Goal: Find specific page/section: Find specific page/section

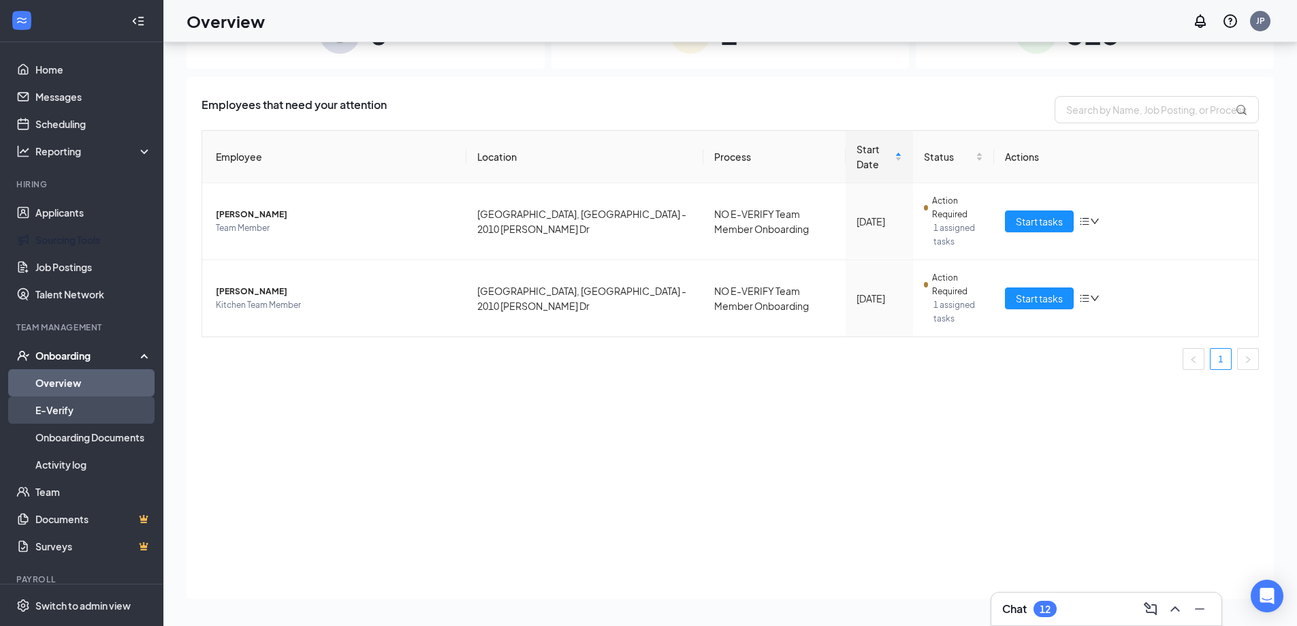
scroll to position [61, 0]
click at [108, 379] on link "Overview" at bounding box center [93, 382] width 116 height 27
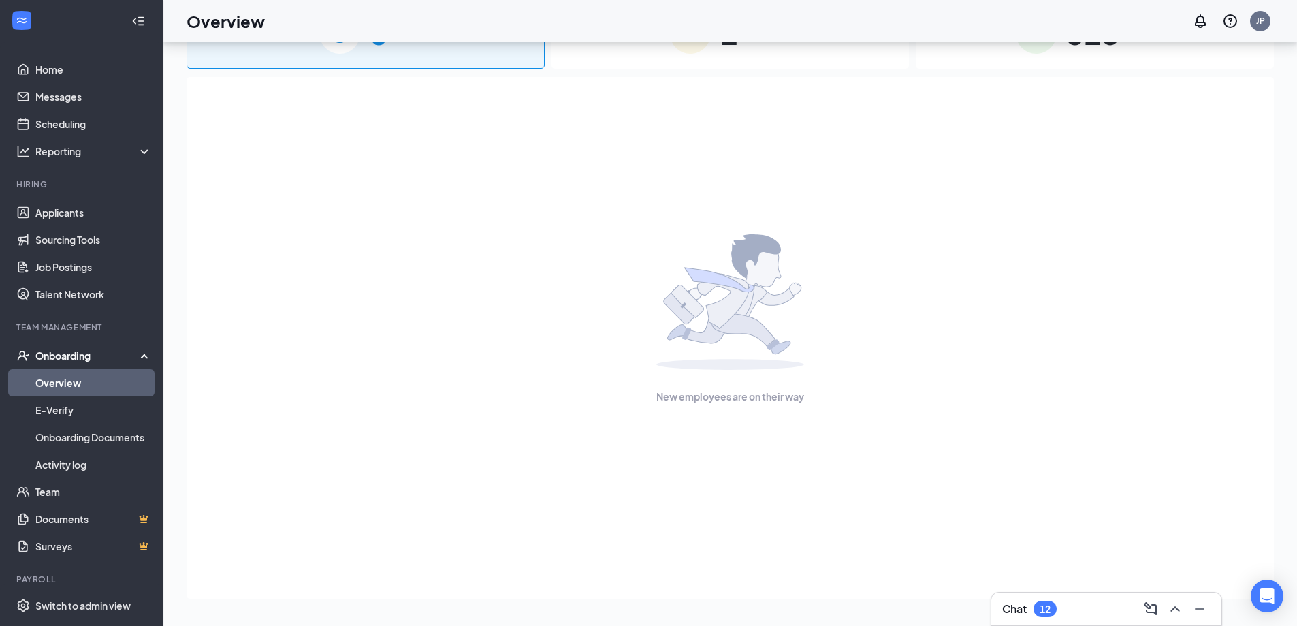
click at [1084, 49] on span "325" at bounding box center [1092, 33] width 53 height 47
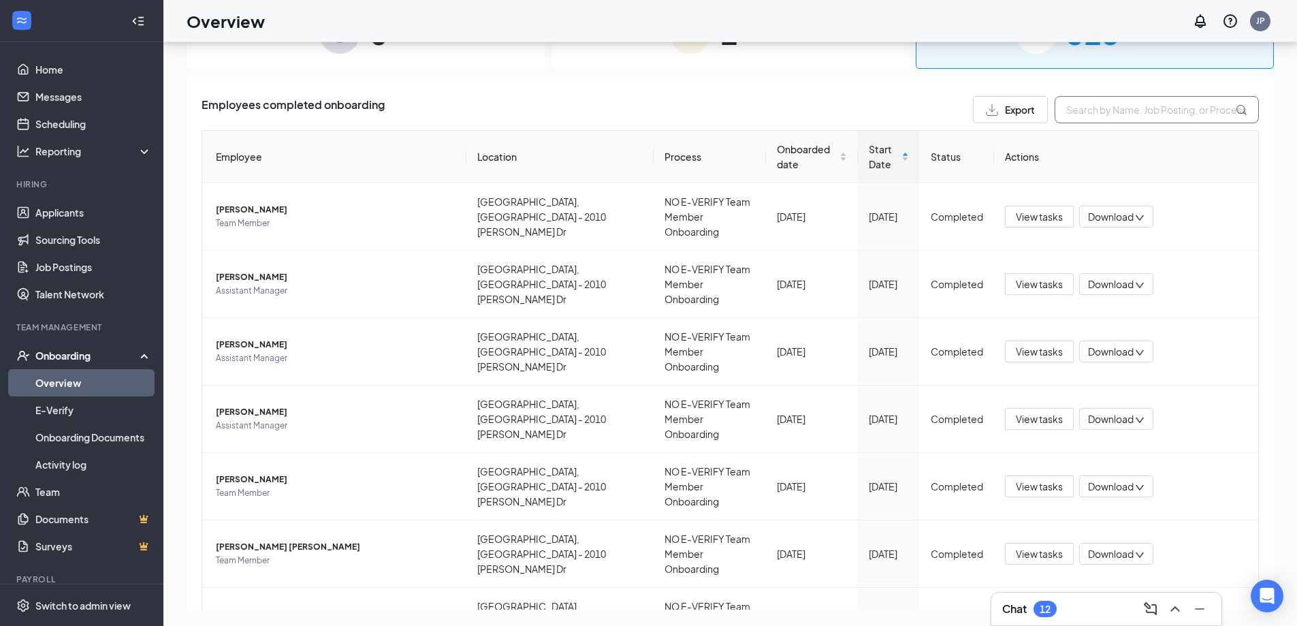
click at [1091, 108] on input "text" at bounding box center [1157, 109] width 204 height 27
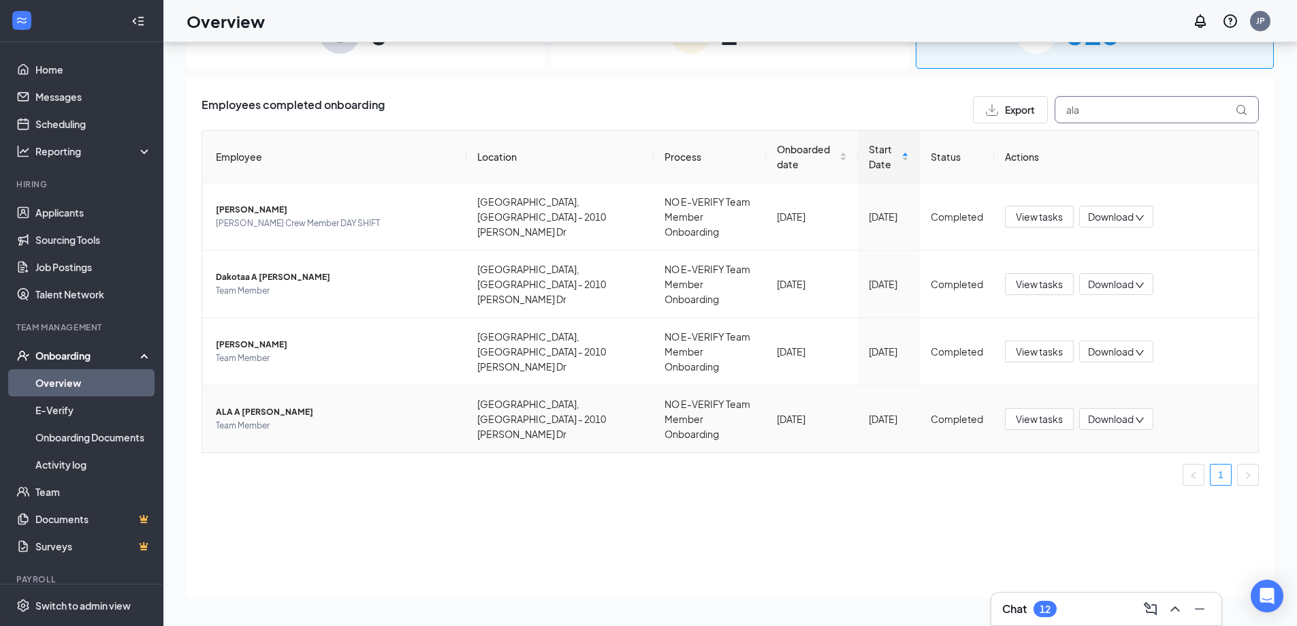
type input "ala"
click at [385, 405] on span "ALA A [PERSON_NAME]" at bounding box center [336, 412] width 240 height 14
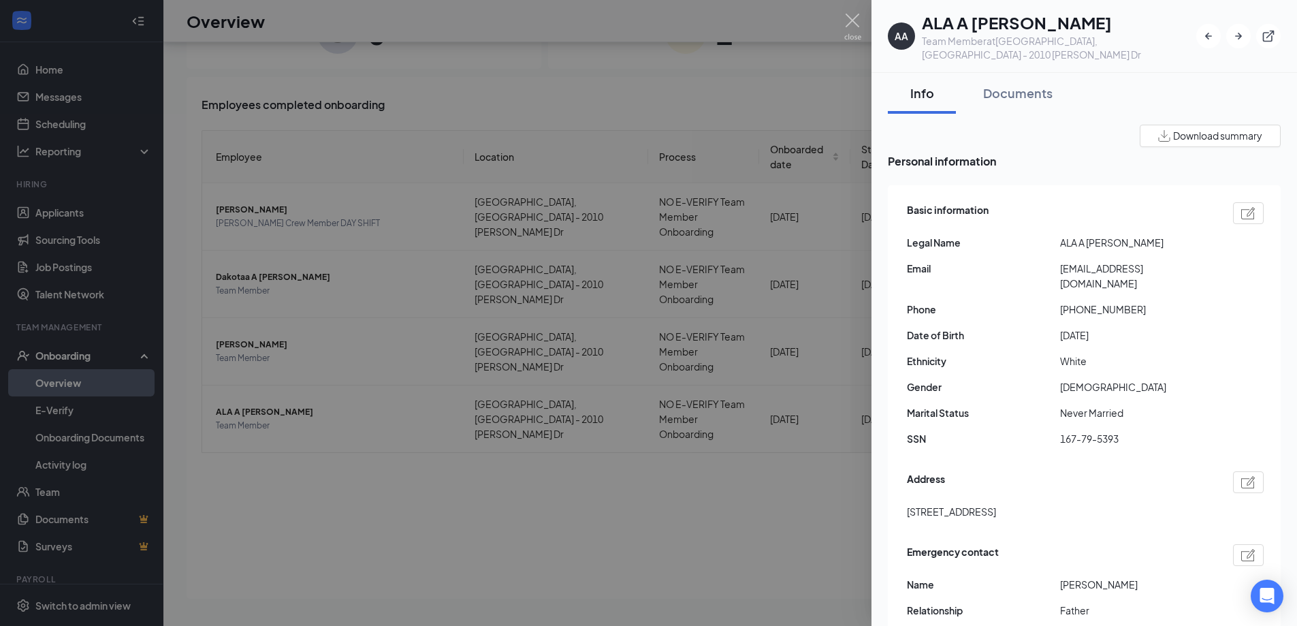
click at [743, 431] on div at bounding box center [648, 313] width 1297 height 626
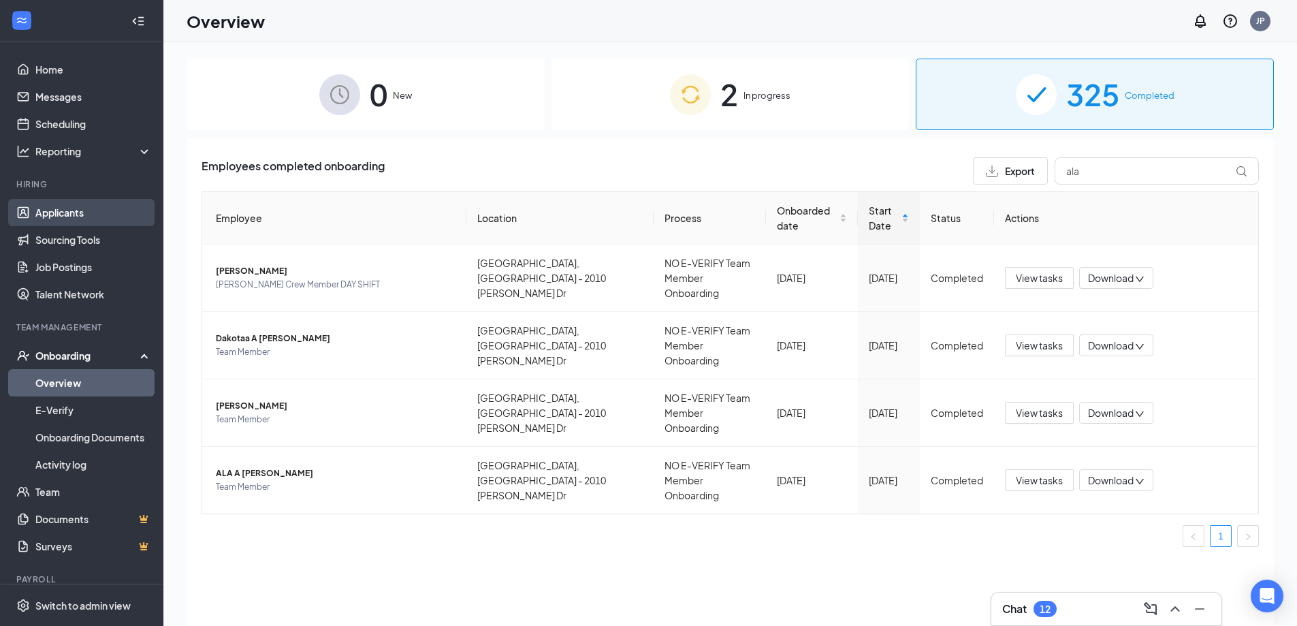
click at [47, 208] on link "Applicants" at bounding box center [93, 212] width 116 height 27
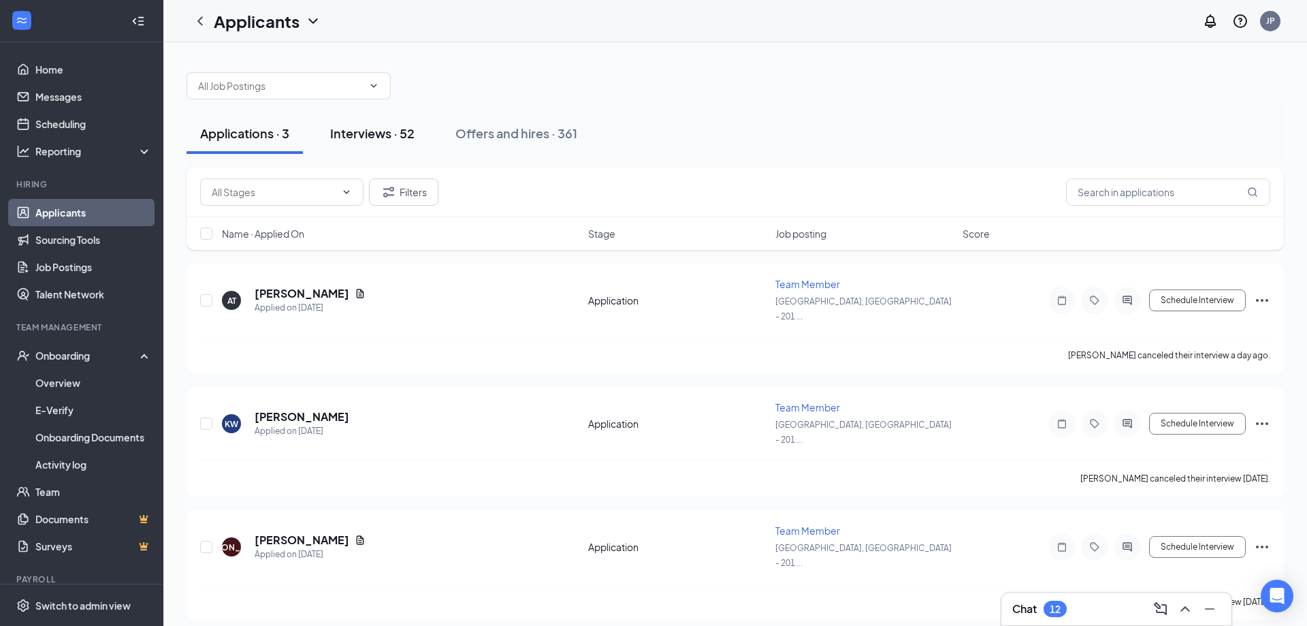
click at [368, 140] on div "Interviews · 52" at bounding box center [372, 133] width 84 height 17
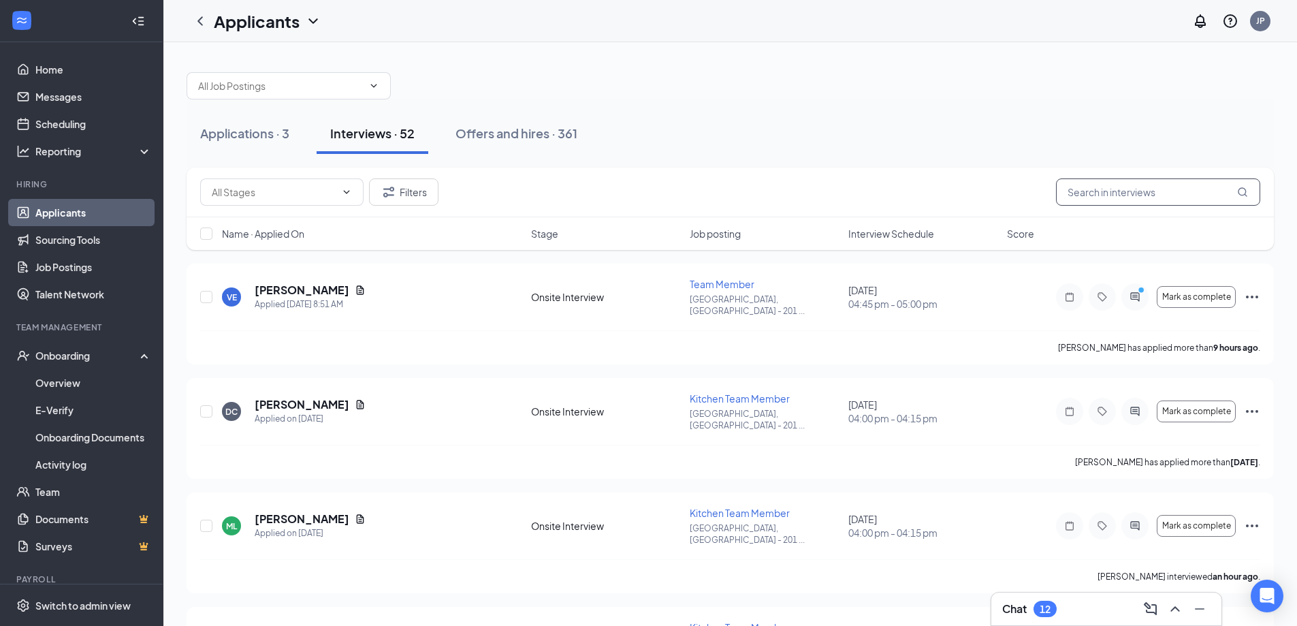
click at [1094, 200] on input "text" at bounding box center [1158, 191] width 204 height 27
click at [1130, 283] on div at bounding box center [1135, 296] width 27 height 27
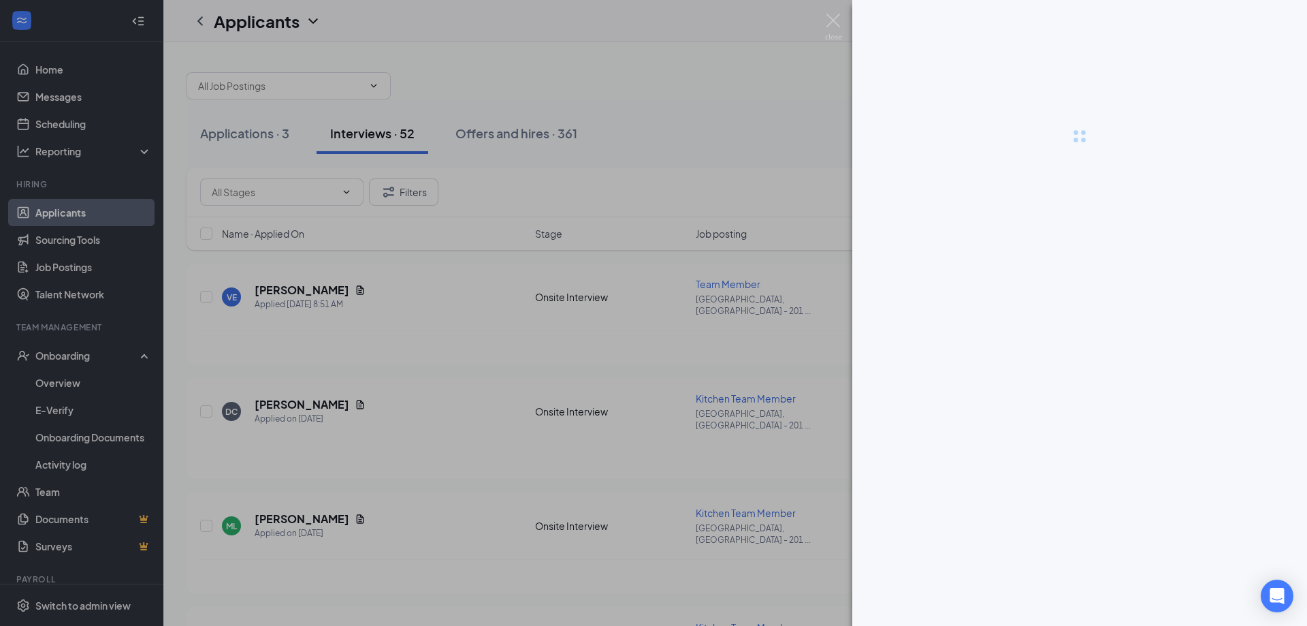
click at [763, 114] on div at bounding box center [653, 313] width 1307 height 626
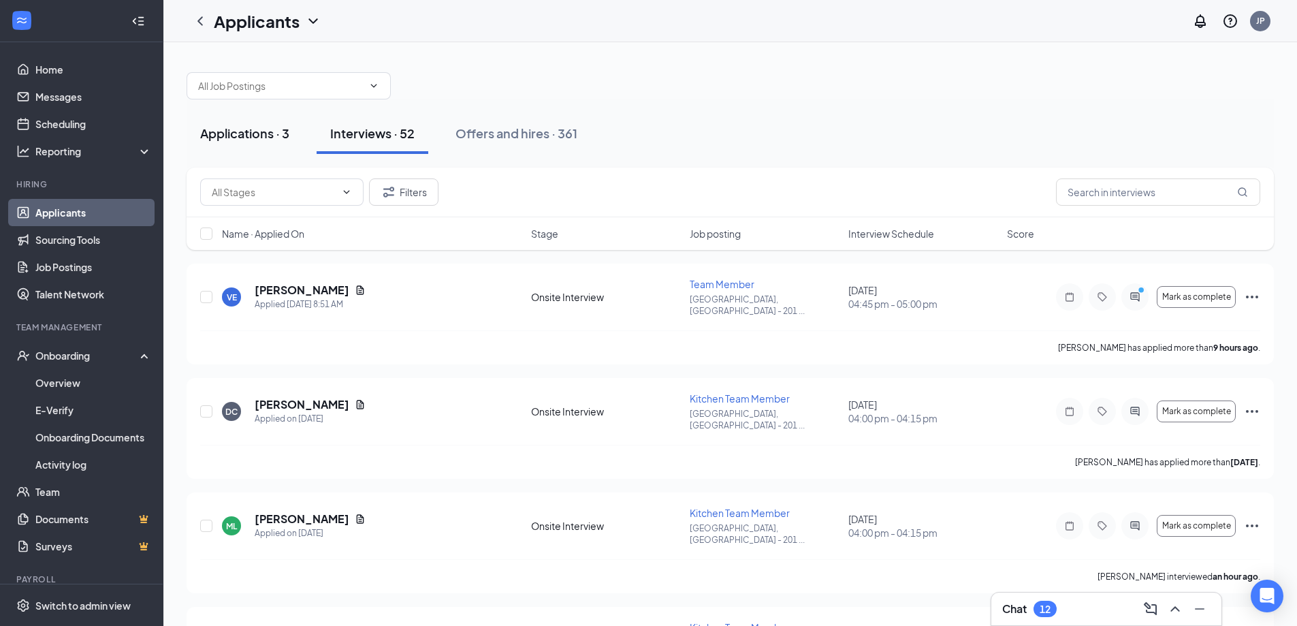
click at [276, 131] on div "Applications · 3" at bounding box center [244, 133] width 89 height 17
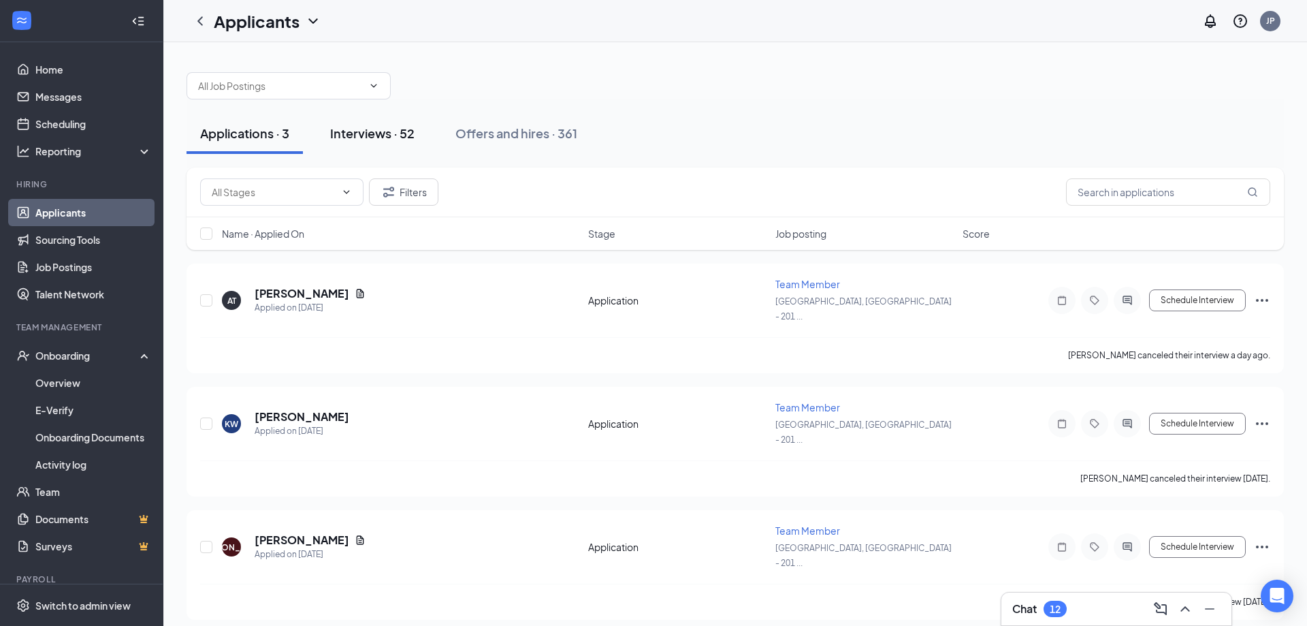
click at [360, 133] on div "Interviews · 52" at bounding box center [372, 133] width 84 height 17
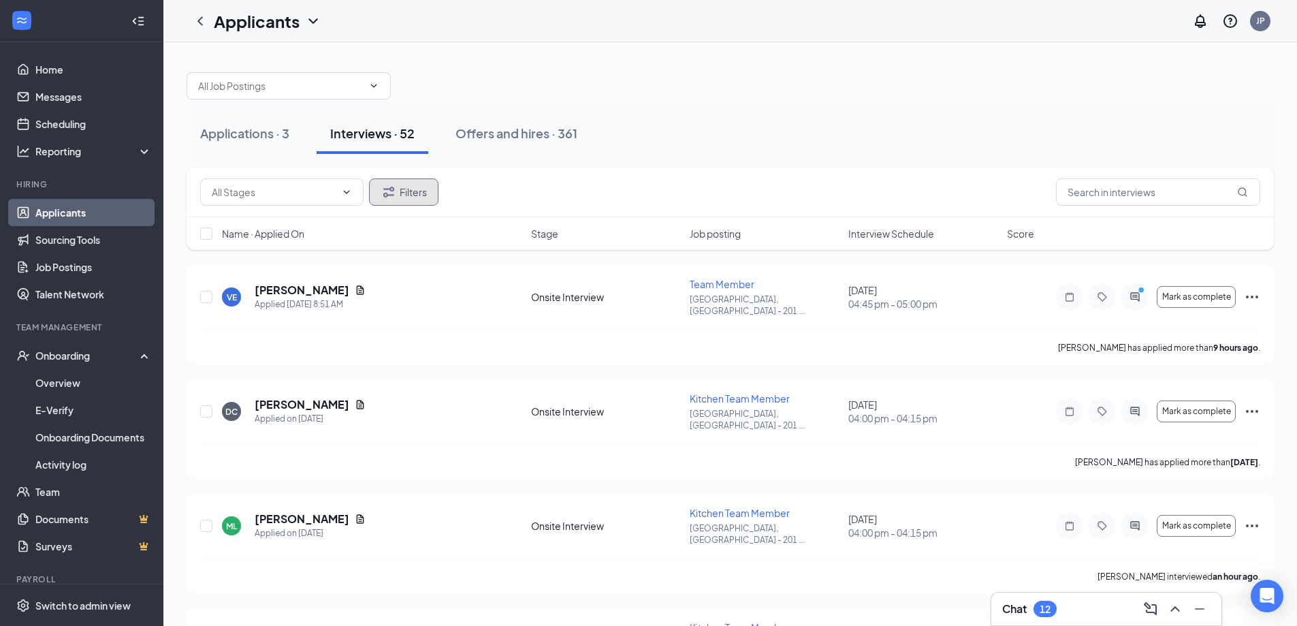
click at [422, 185] on button "Filters" at bounding box center [403, 191] width 69 height 27
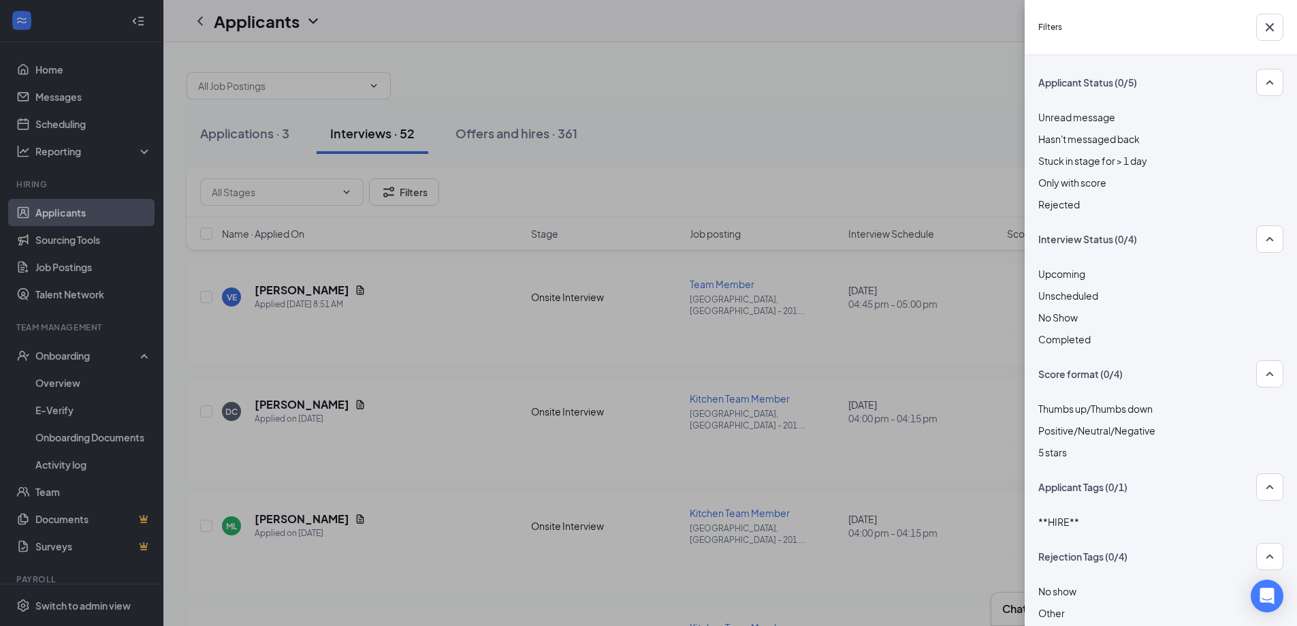
click at [1066, 204] on span "Rejected" at bounding box center [1059, 204] width 42 height 12
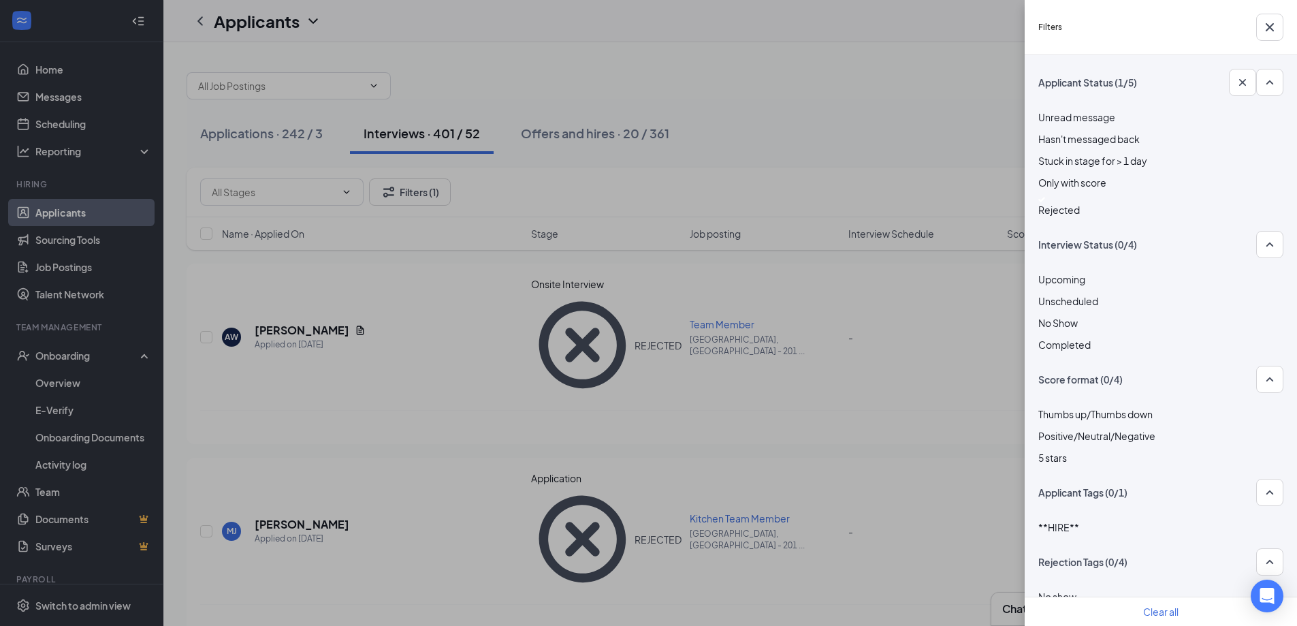
click at [756, 101] on div "Filters Applicant Status (1/5) Unread message Hasn't messaged back Stuck in sta…" at bounding box center [648, 313] width 1297 height 626
click at [748, 142] on div "Filters Applicant Status (1/5) Unread message Hasn't messaged back Stuck in sta…" at bounding box center [648, 313] width 1297 height 626
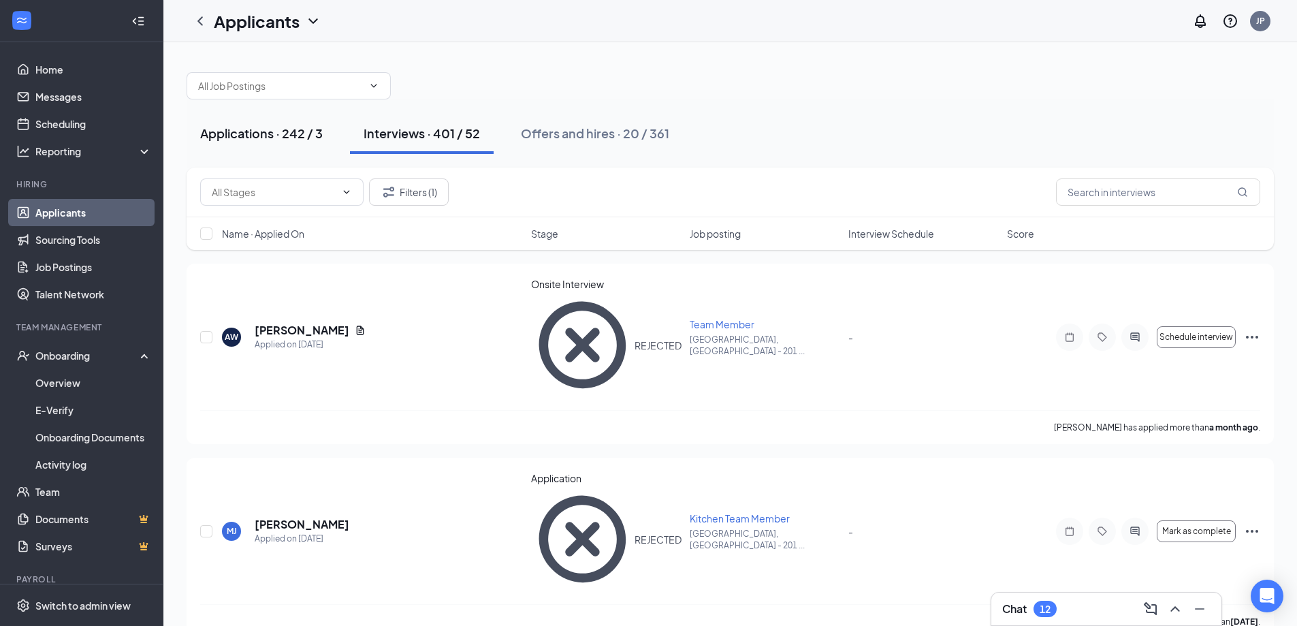
click at [317, 139] on div "Applications · 242 / 3" at bounding box center [261, 133] width 123 height 17
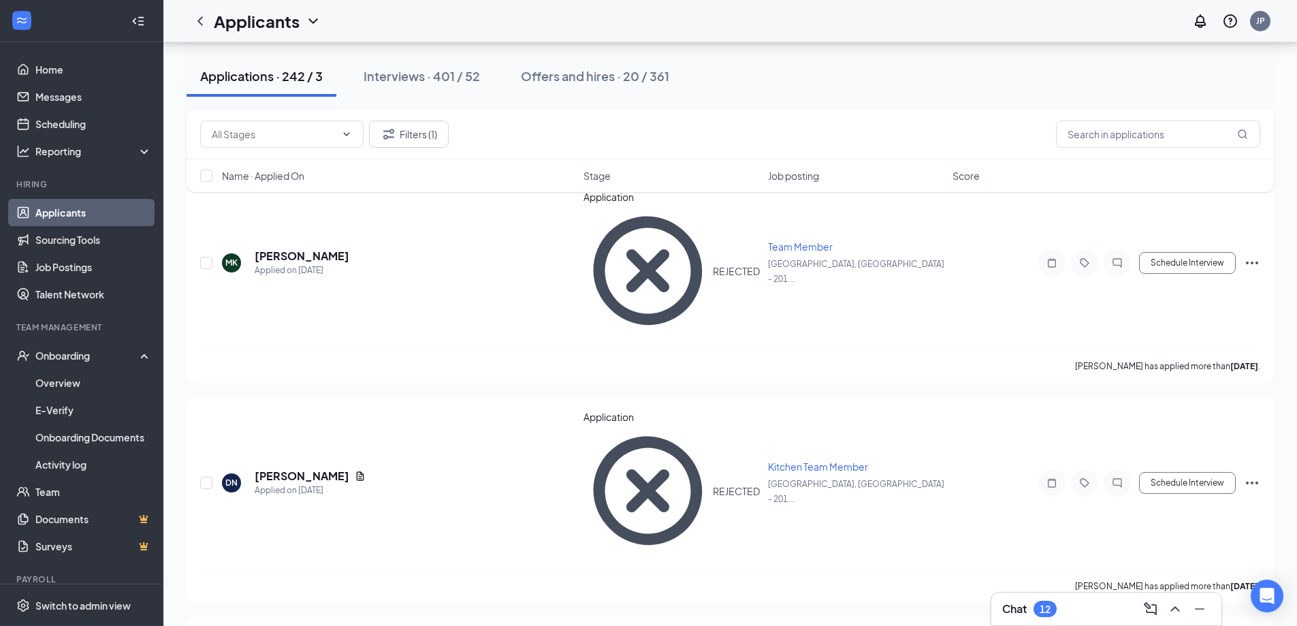
scroll to position [1702, 0]
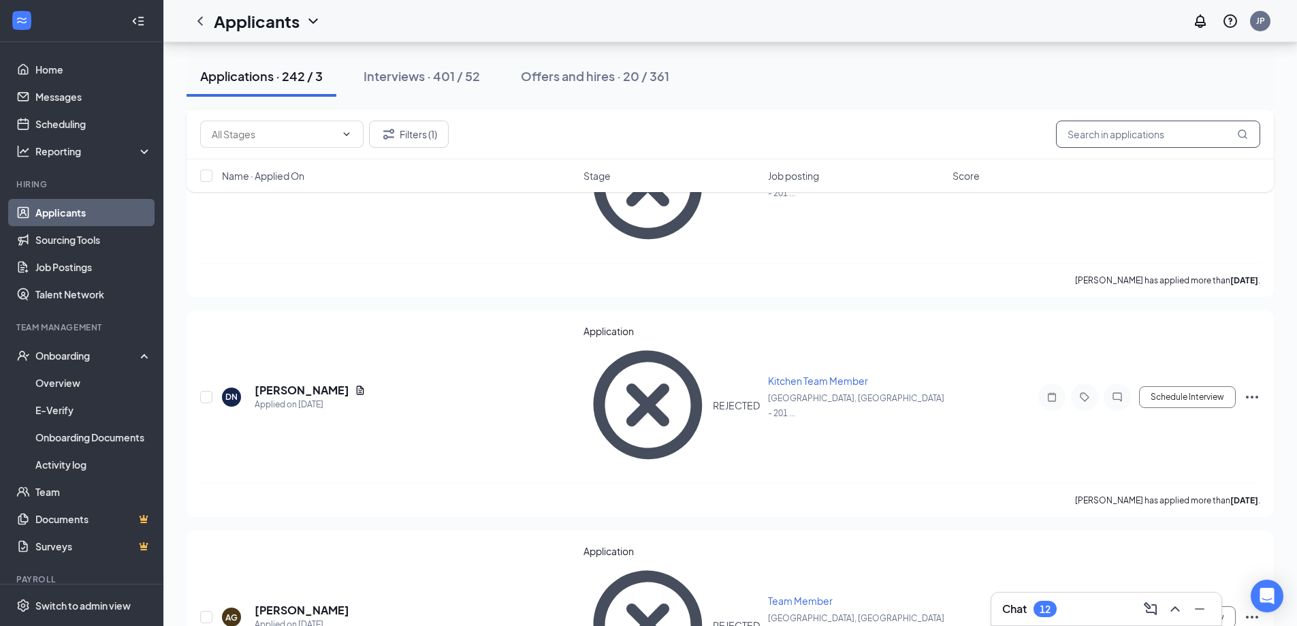
click at [1109, 133] on input "text" at bounding box center [1158, 134] width 204 height 27
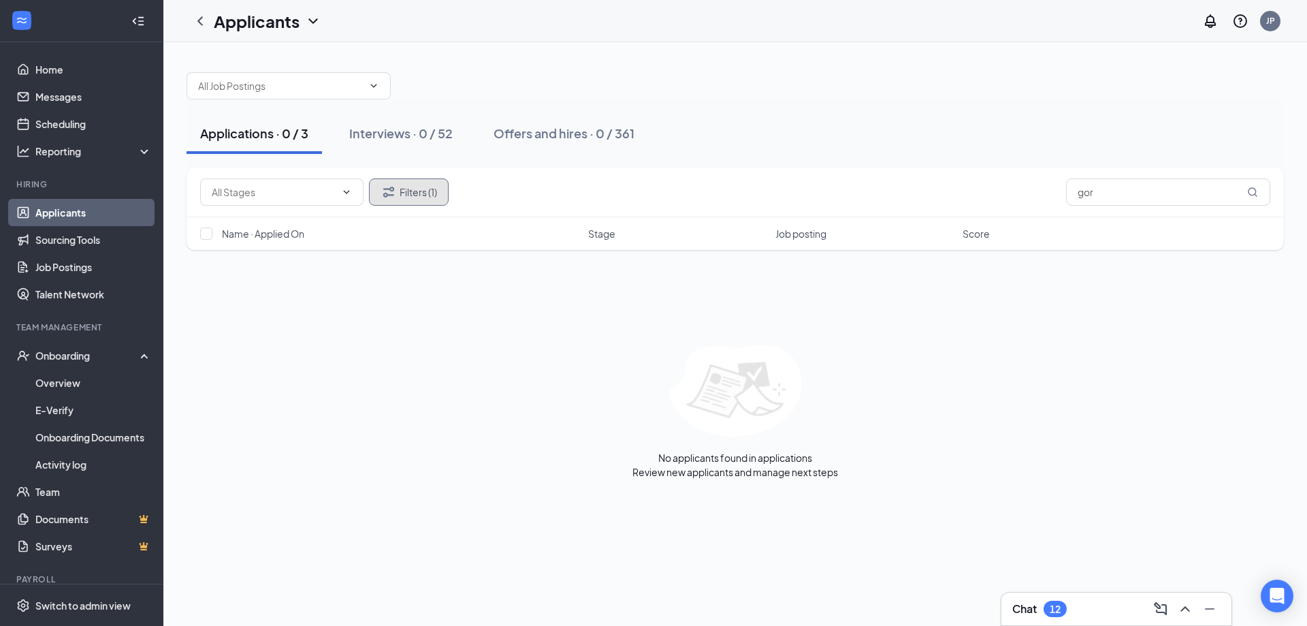
click at [441, 187] on button "Filters (1)" at bounding box center [409, 191] width 80 height 27
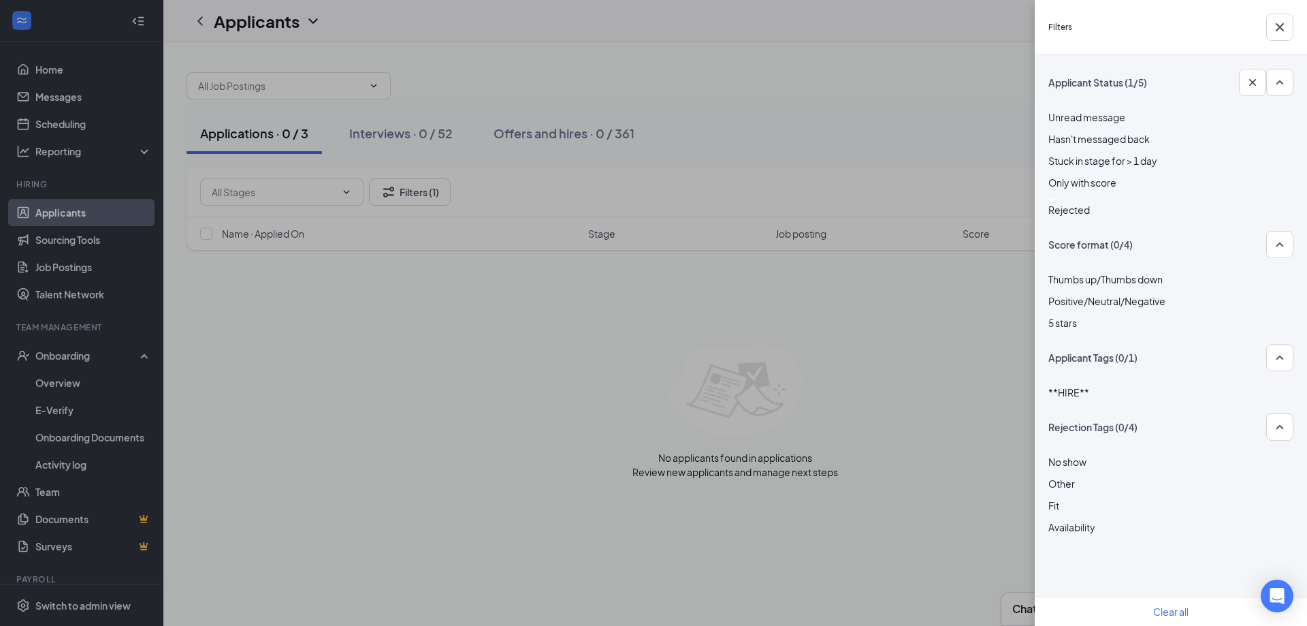
click at [1056, 202] on img at bounding box center [1052, 199] width 7 height 5
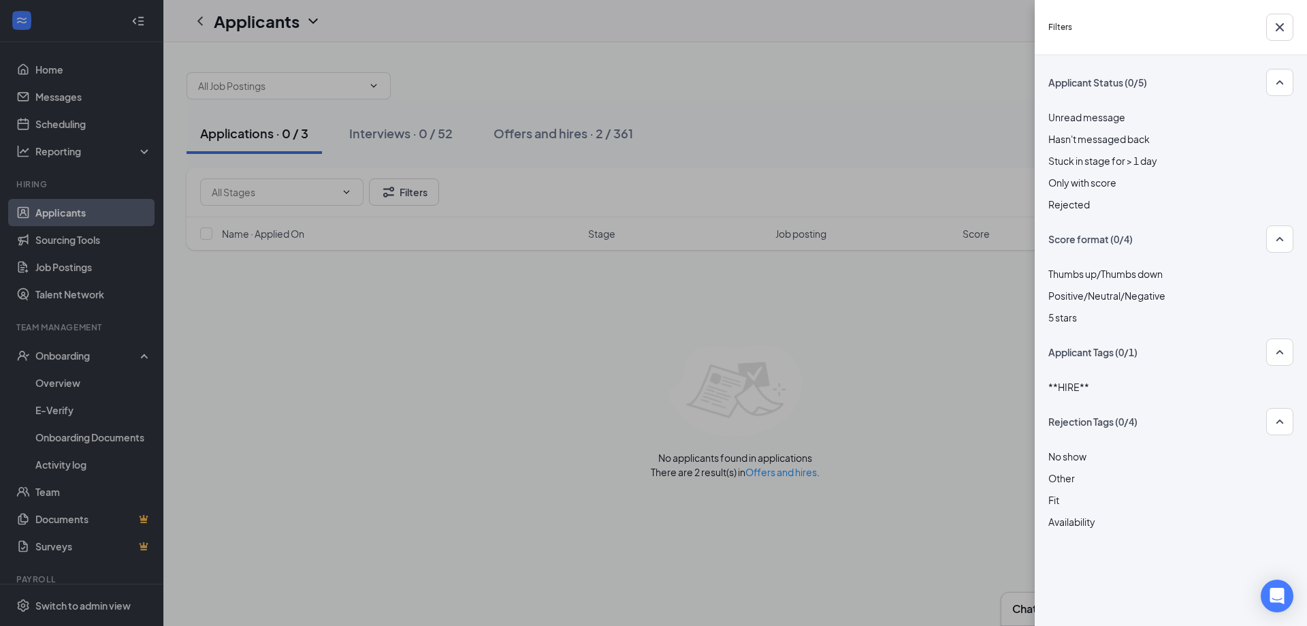
click at [951, 154] on div "Filters Applicant Status (0/5) Unread message Hasn't messaged back Stuck in sta…" at bounding box center [653, 313] width 1307 height 626
click at [756, 183] on div "Filters Applicant Status (0/5) Unread message Hasn't messaged back Stuck in sta…" at bounding box center [653, 313] width 1307 height 626
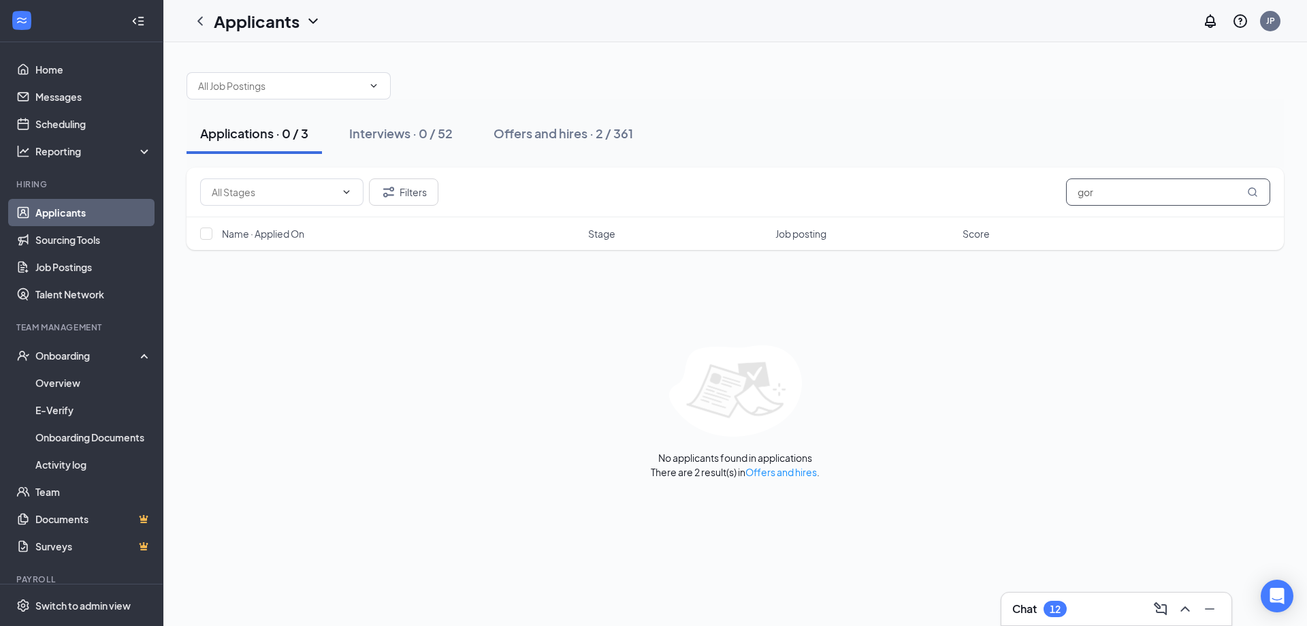
click at [1098, 187] on input "gor" at bounding box center [1168, 191] width 204 height 27
type input "g"
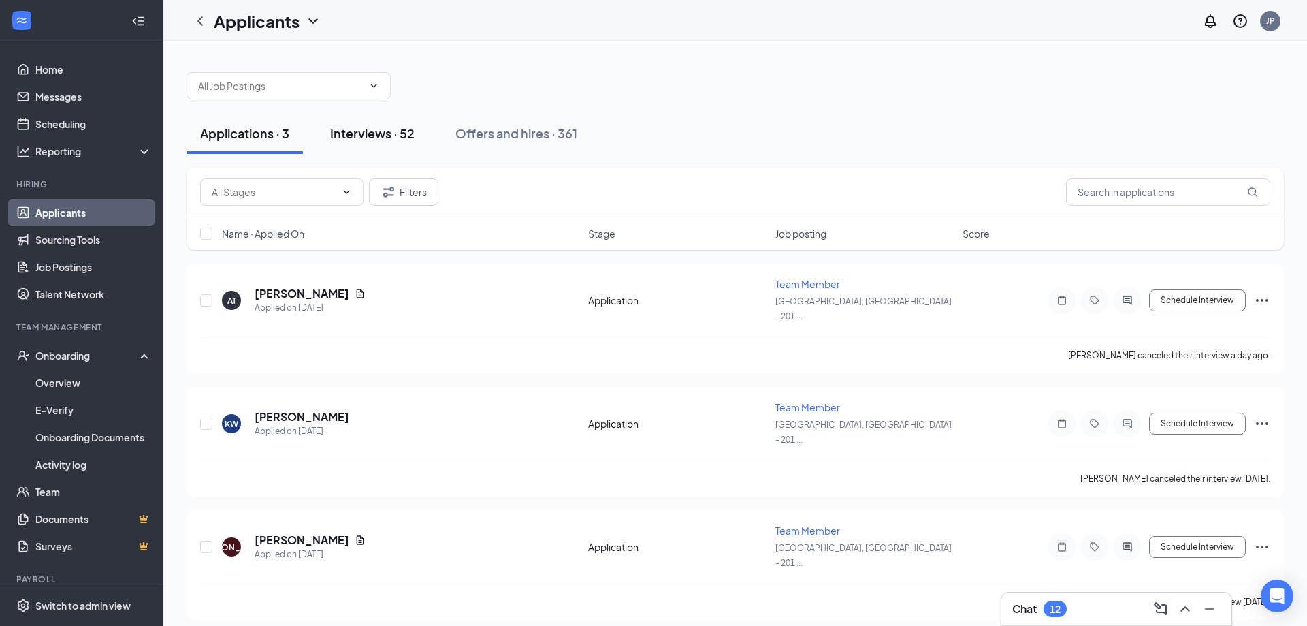
click at [390, 134] on div "Interviews · 52" at bounding box center [372, 133] width 84 height 17
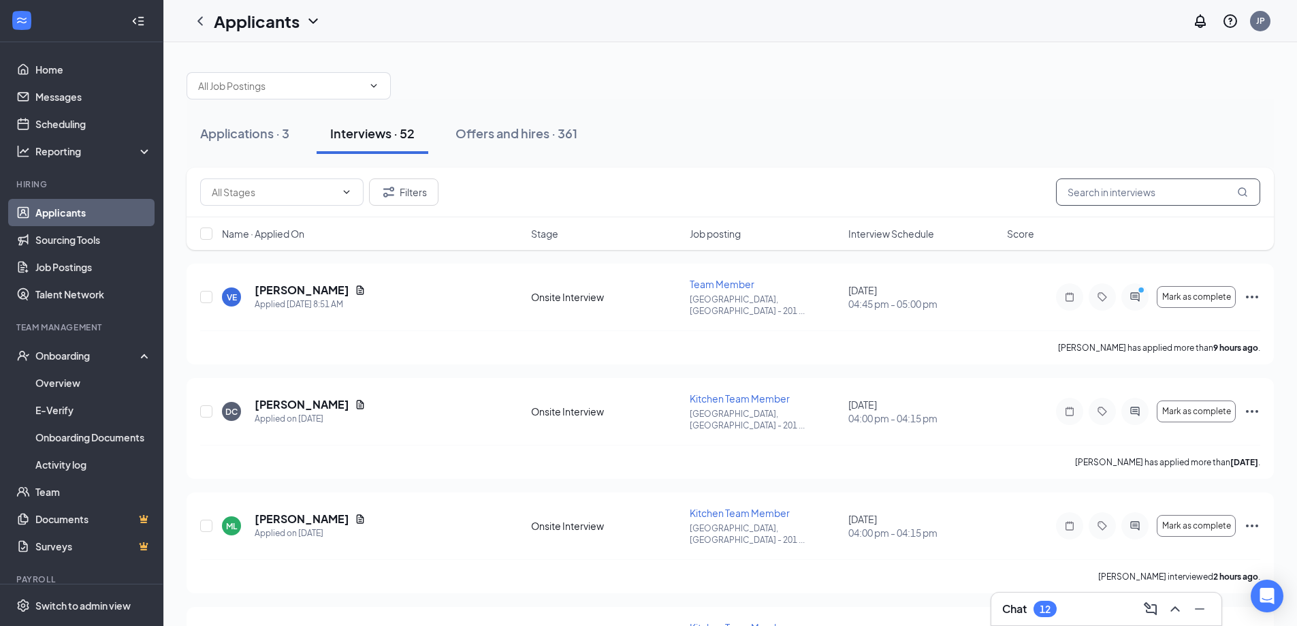
click at [1112, 187] on input "text" at bounding box center [1158, 191] width 204 height 27
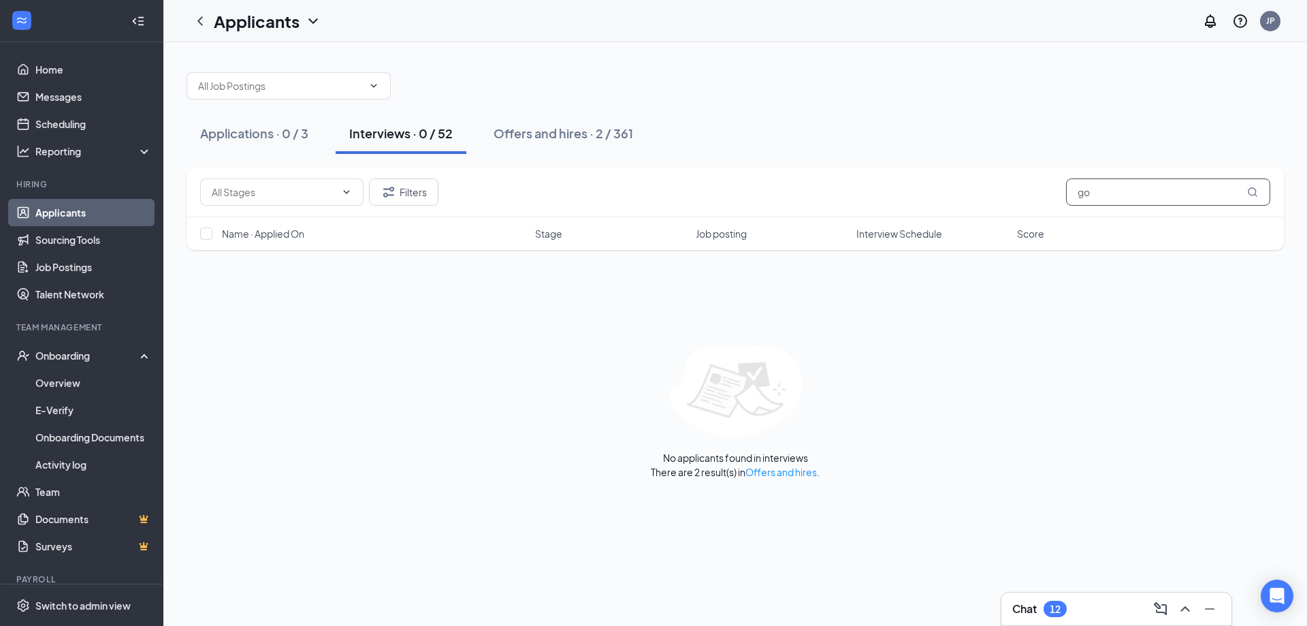
type input "g"
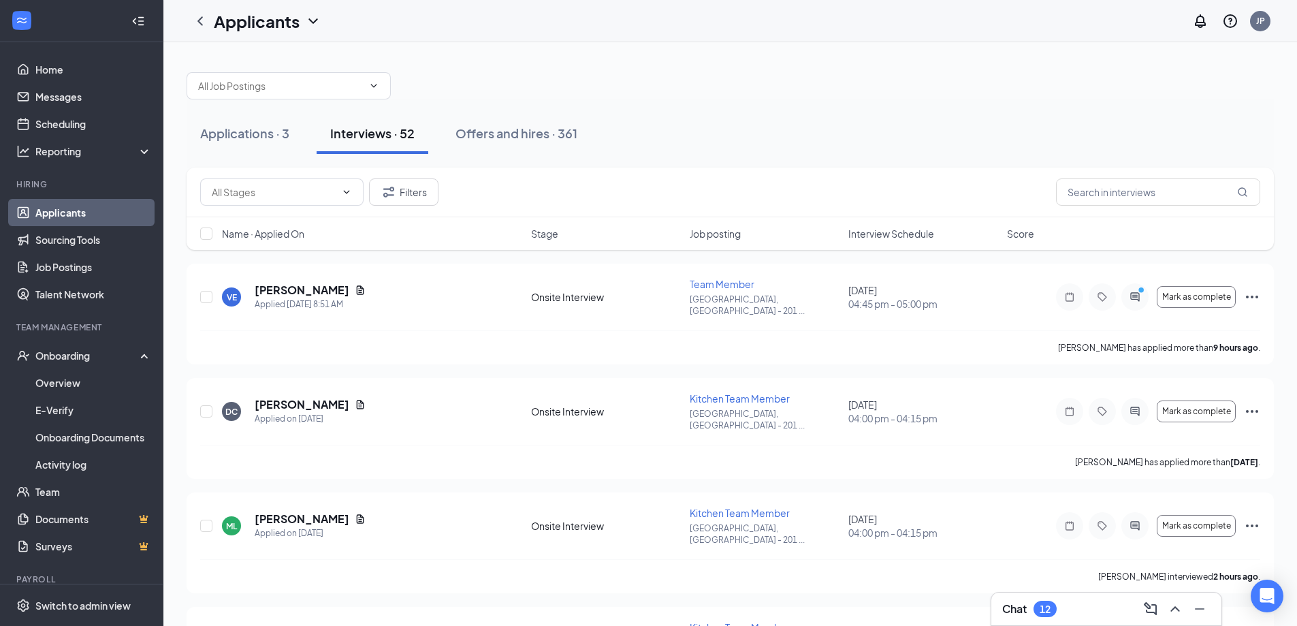
click at [364, 182] on div "Filters" at bounding box center [319, 191] width 238 height 27
